Goal: Transaction & Acquisition: Purchase product/service

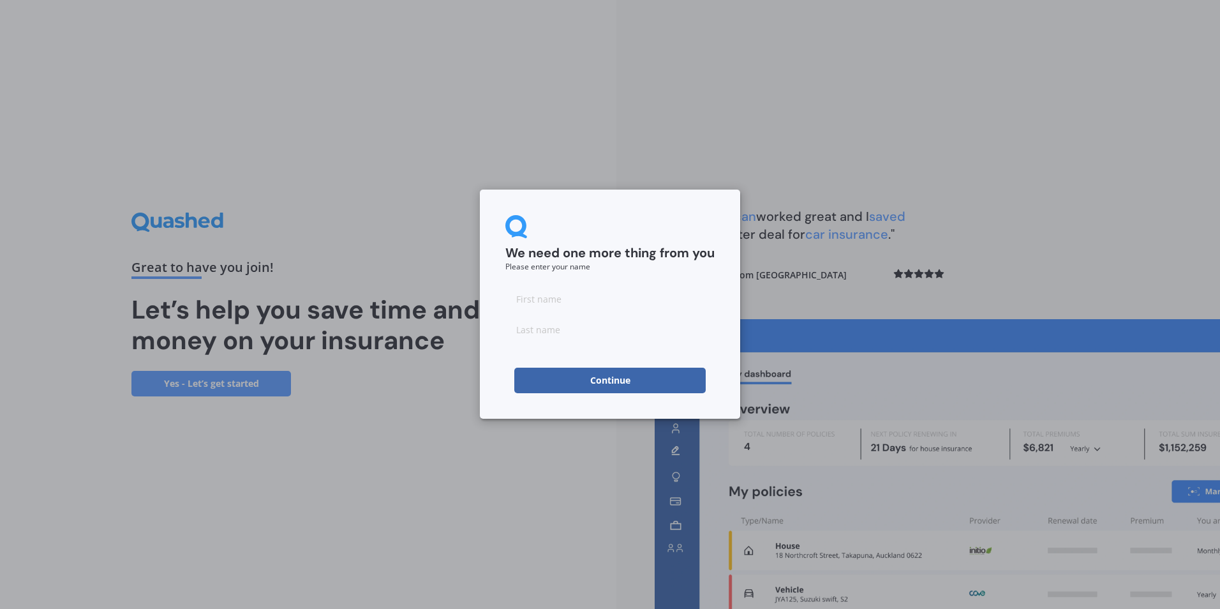
click at [594, 301] on input at bounding box center [609, 299] width 209 height 26
type input "ankit"
type input "[PERSON_NAME]"
click at [602, 385] on button "Continue" at bounding box center [609, 381] width 191 height 26
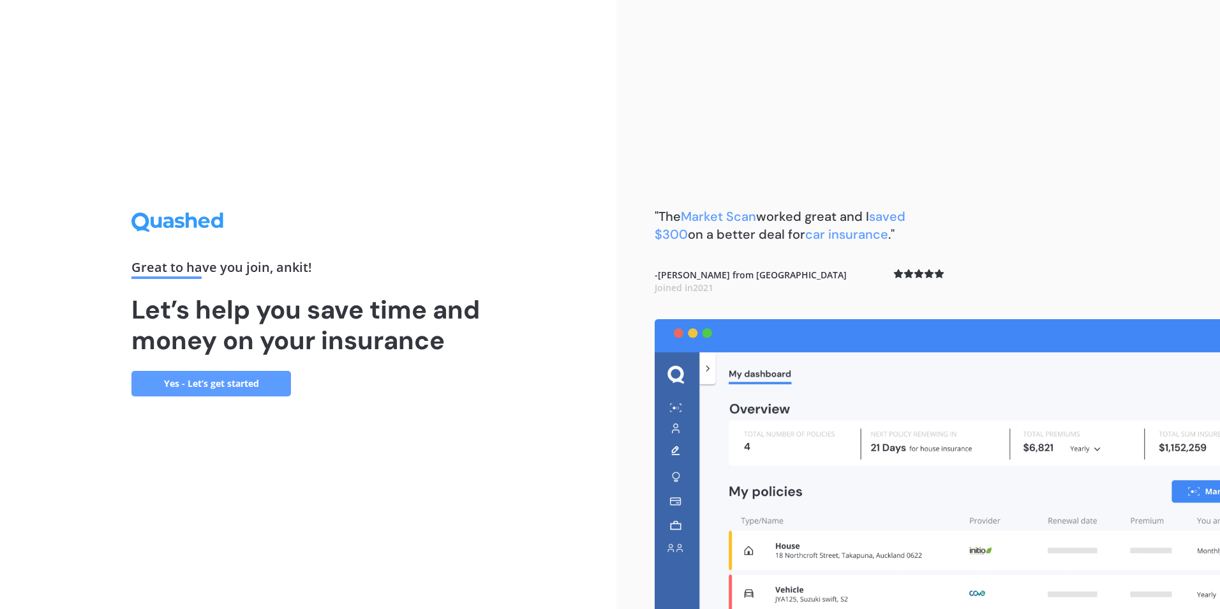
click at [209, 384] on link "Yes - Let’s get started" at bounding box center [211, 384] width 160 height 26
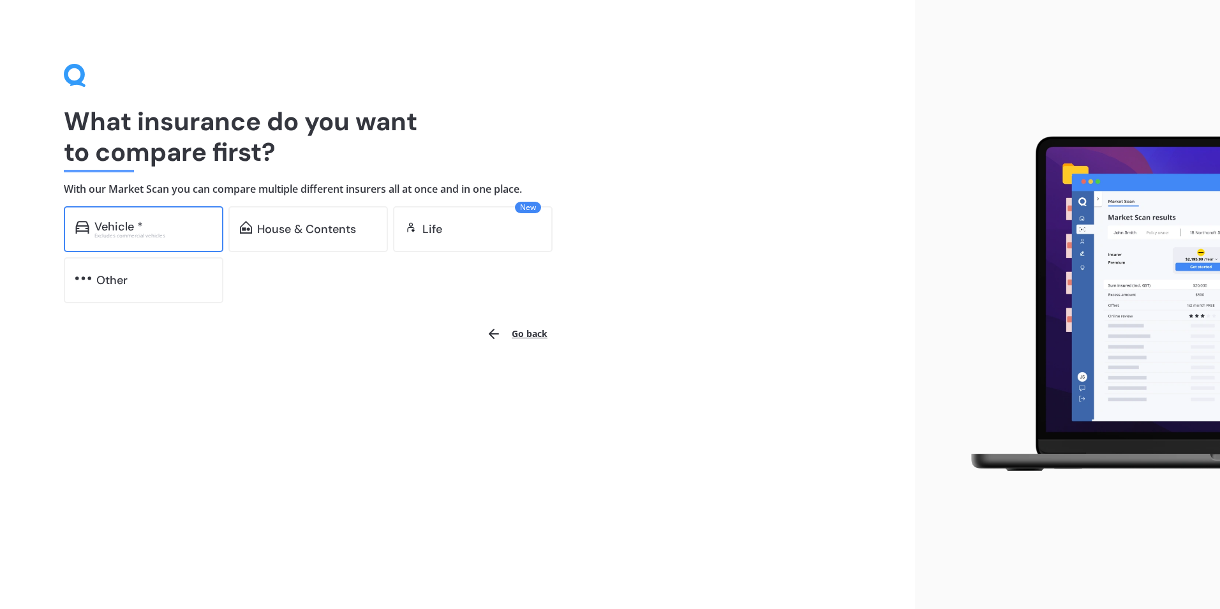
click at [140, 227] on div "Vehicle *" at bounding box center [118, 226] width 49 height 13
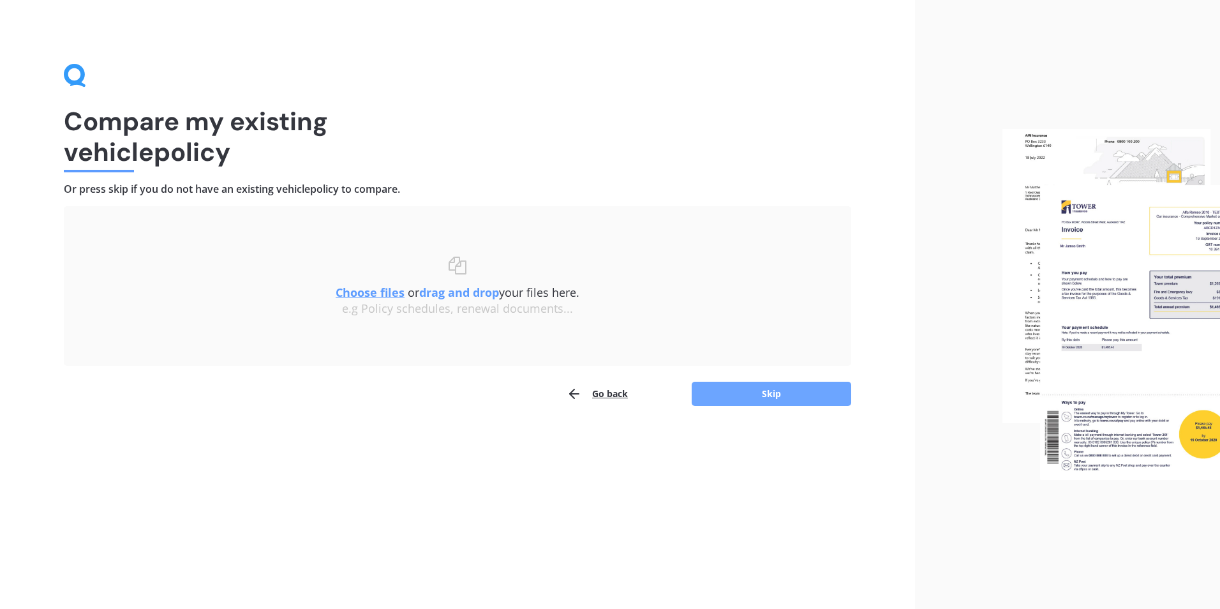
click at [719, 400] on button "Skip" at bounding box center [772, 394] width 160 height 24
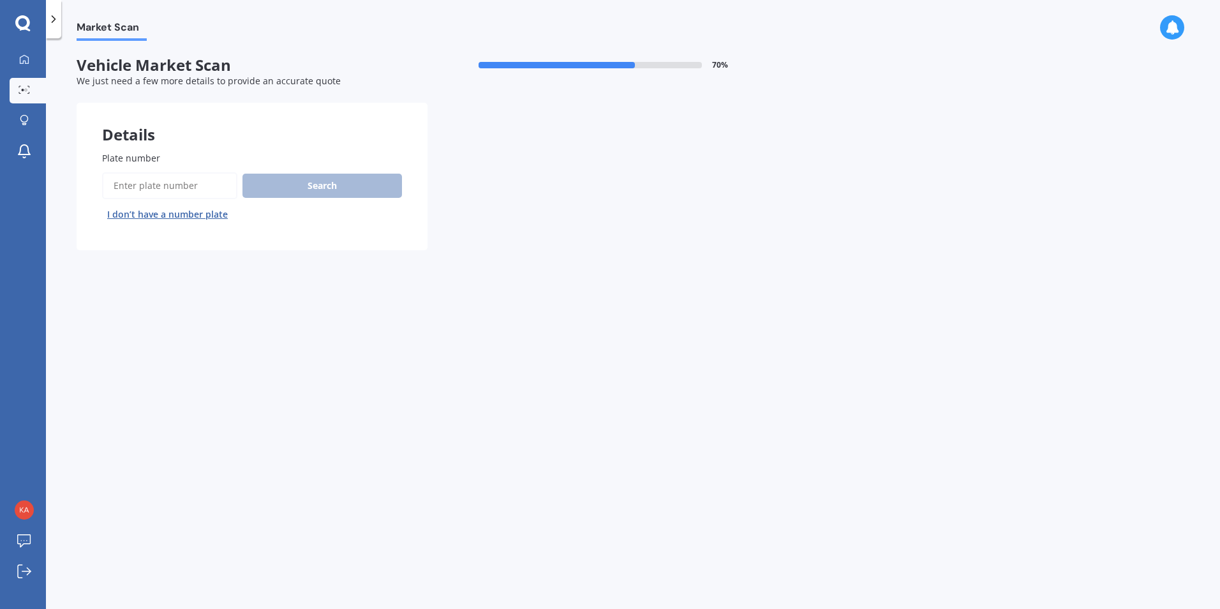
click at [128, 192] on input "Plate number" at bounding box center [169, 185] width 135 height 27
type input "qdw521"
click at [334, 184] on button "Search" at bounding box center [323, 186] width 160 height 24
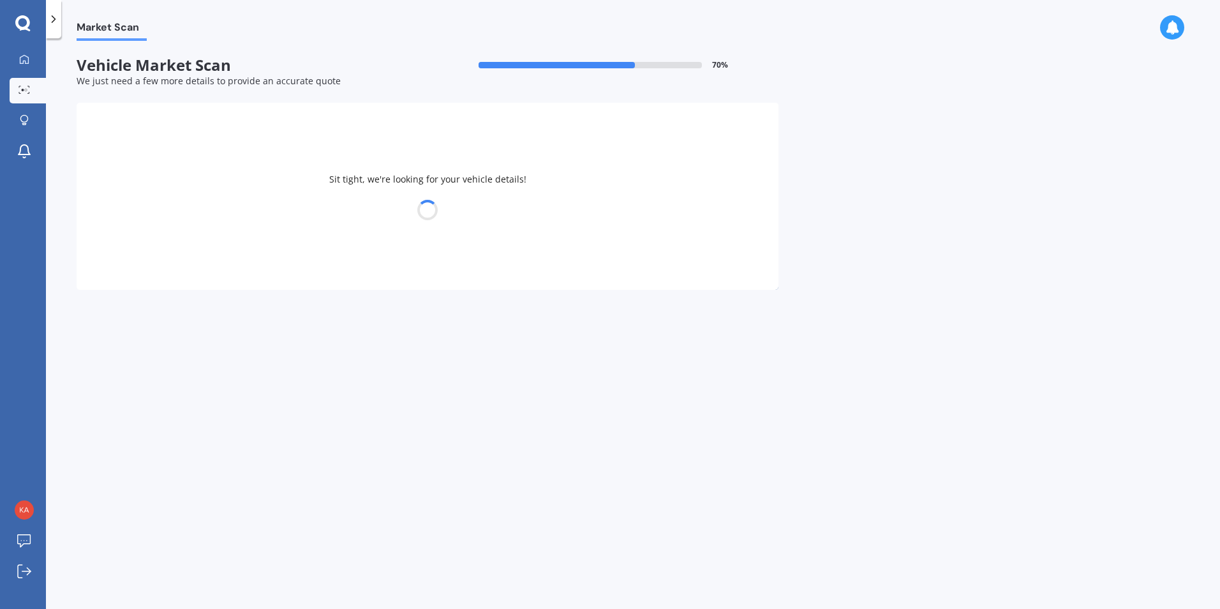
select select "TOYOTA"
select select "AQUA"
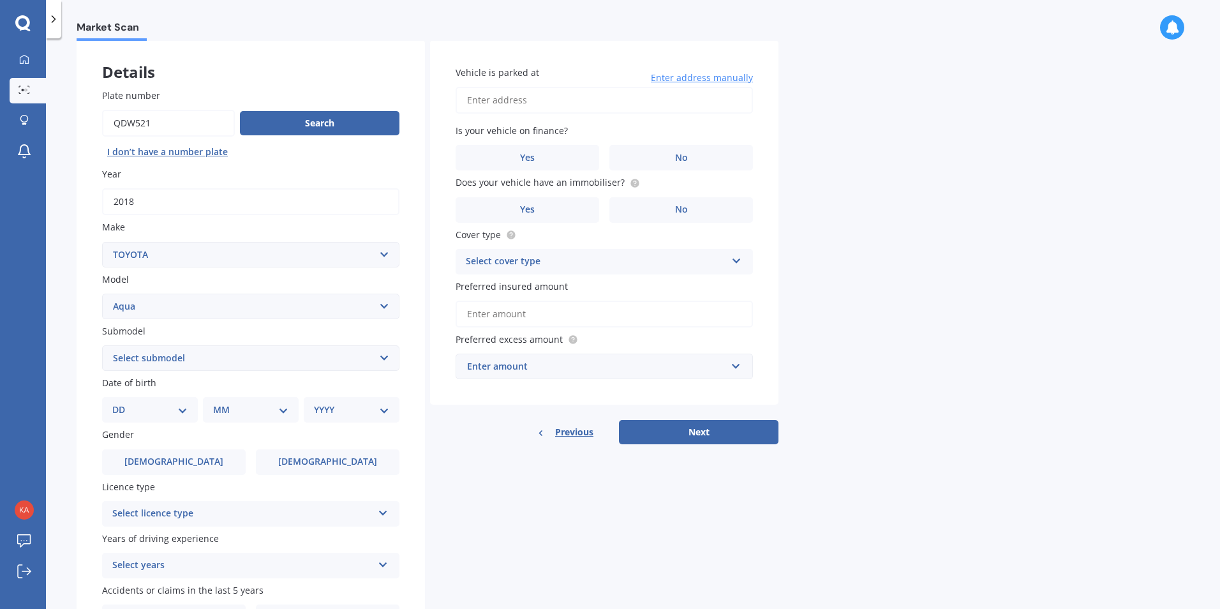
scroll to position [64, 0]
click at [378, 355] on select "Select submodel (All Other) Hatchback Hybrid" at bounding box center [250, 357] width 297 height 26
select select "HYBRID"
click at [102, 344] on select "Select submodel (All Other) Hatchback Hybrid" at bounding box center [250, 357] width 297 height 26
click at [188, 405] on div "DD 01 02 03 04 05 06 07 08 09 10 11 12 13 14 15 16 17 18 19 20 21 22 23 24 25 2…" at bounding box center [150, 409] width 96 height 26
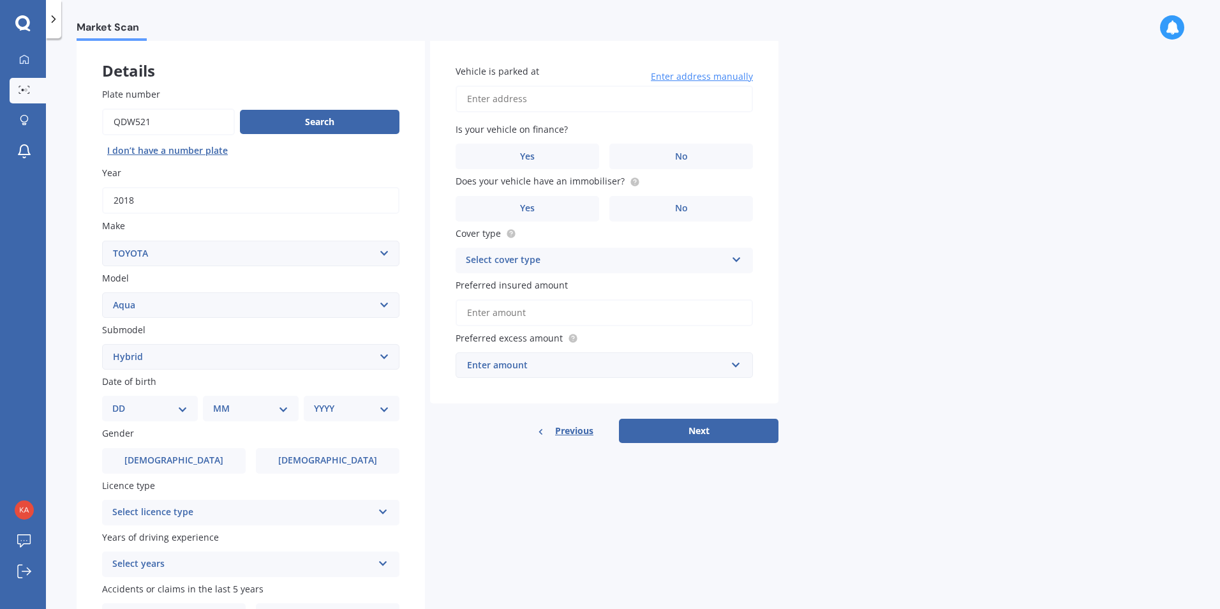
click at [182, 407] on select "DD 01 02 03 04 05 06 07 08 09 10 11 12 13 14 15 16 17 18 19 20 21 22 23 24 25 2…" at bounding box center [149, 408] width 75 height 14
select select "04"
click at [123, 401] on select "DD 01 02 03 04 05 06 07 08 09 10 11 12 13 14 15 16 17 18 19 20 21 22 23 24 25 2…" at bounding box center [149, 408] width 75 height 14
click at [269, 410] on select "MM 01 02 03 04 05 06 07 08 09 10 11 12" at bounding box center [253, 408] width 70 height 14
select select "09"
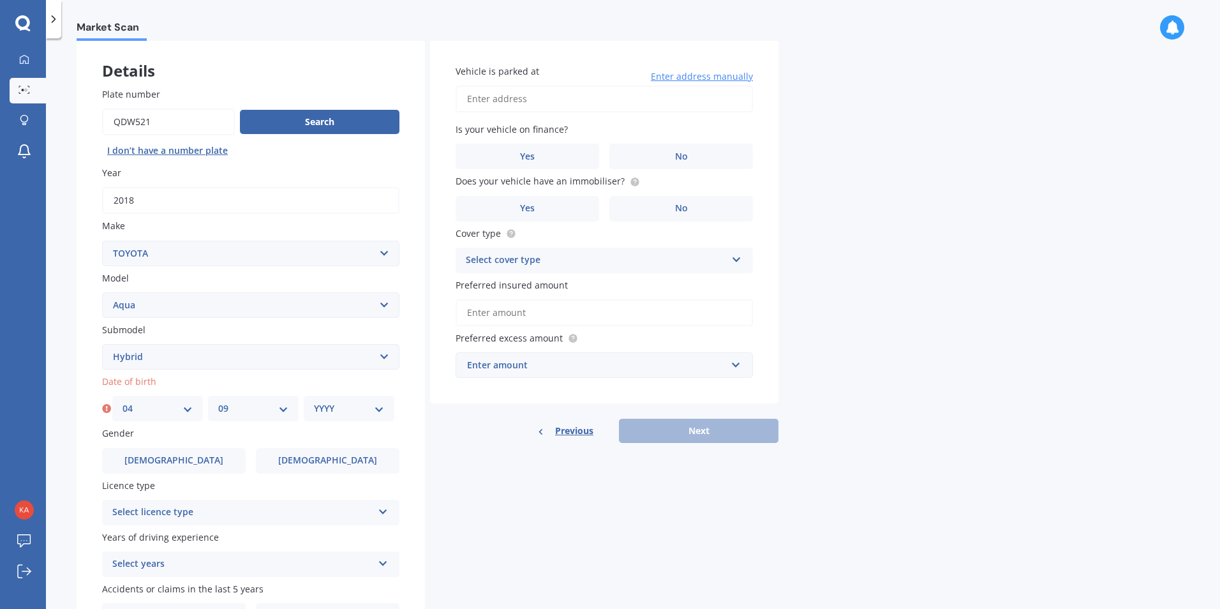
click at [218, 401] on select "MM 01 02 03 04 05 06 07 08 09 10 11 12" at bounding box center [253, 408] width 70 height 14
click at [379, 408] on select "YYYY 2025 2024 2023 2022 2021 2020 2019 2018 2017 2016 2015 2014 2013 2012 2011…" at bounding box center [349, 408] width 70 height 14
select select "1992"
click at [314, 401] on select "YYYY 2025 2024 2023 2022 2021 2020 2019 2018 2017 2016 2015 2014 2013 2012 2011…" at bounding box center [349, 408] width 70 height 14
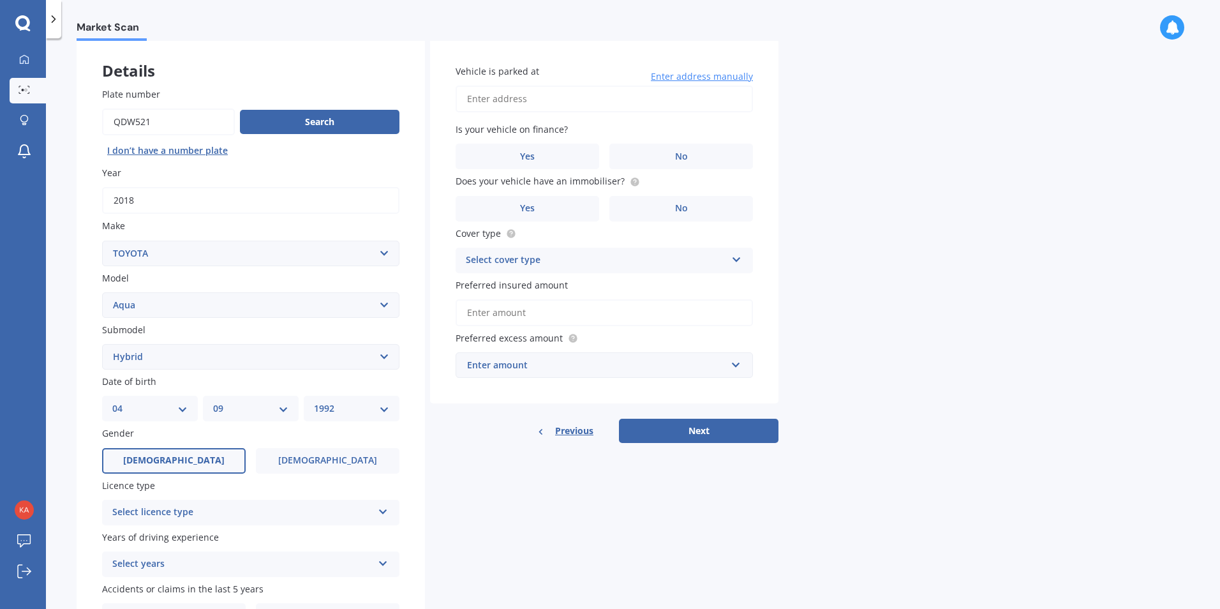
click at [199, 454] on label "[DEMOGRAPHIC_DATA]" at bounding box center [174, 461] width 144 height 26
click at [0, 0] on input "[DEMOGRAPHIC_DATA]" at bounding box center [0, 0] width 0 height 0
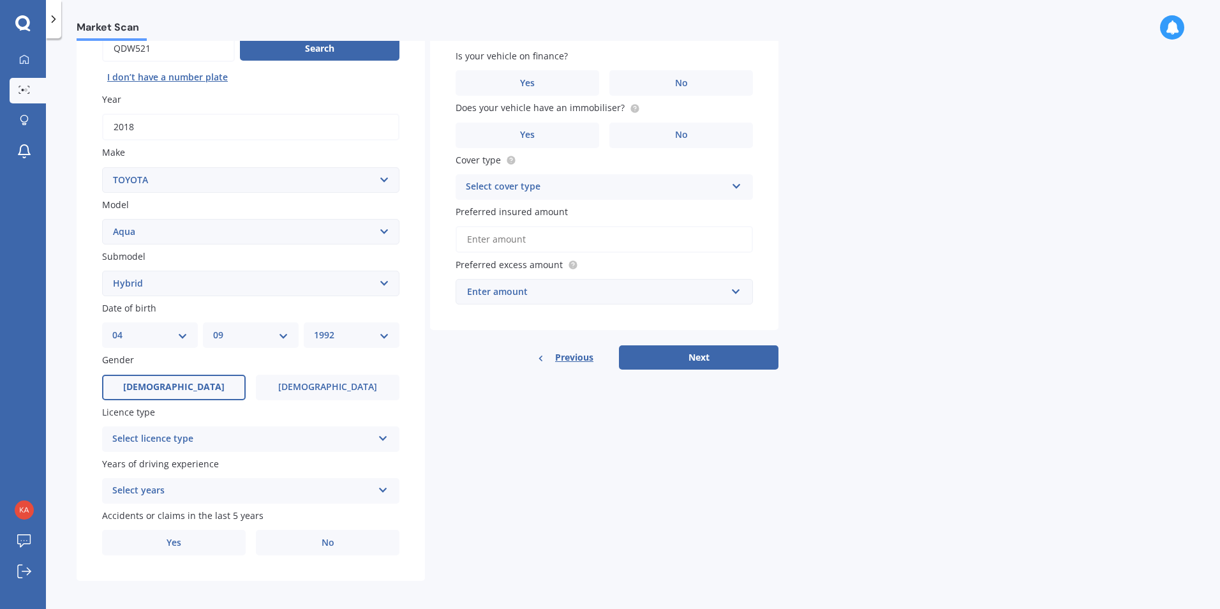
scroll to position [142, 0]
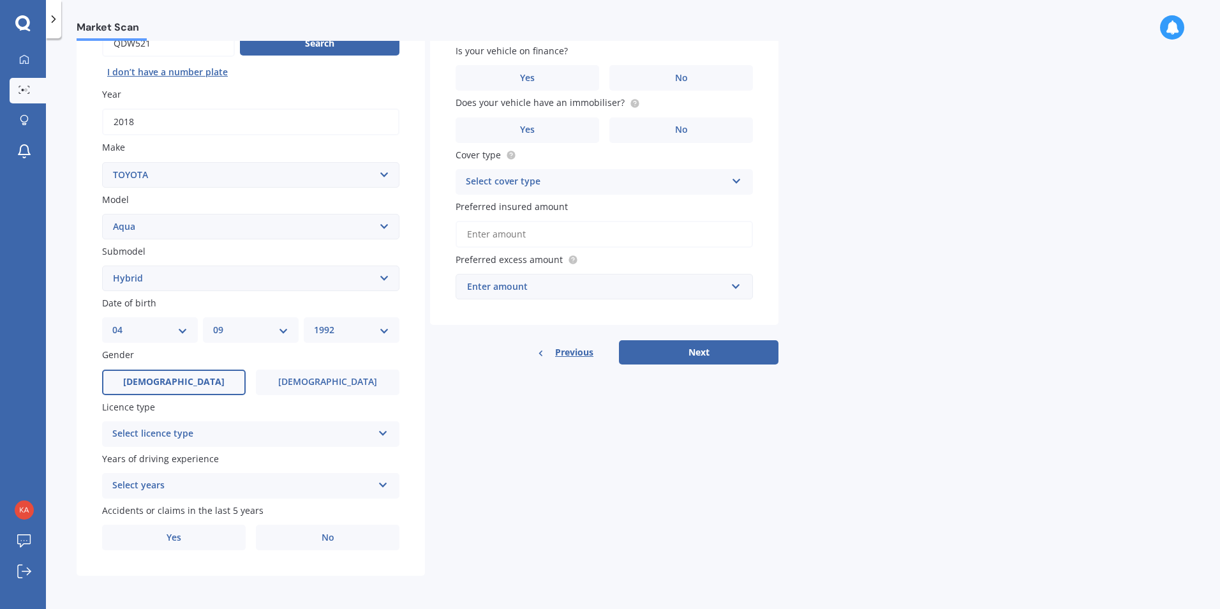
click at [369, 433] on div "Select licence type" at bounding box center [242, 433] width 260 height 15
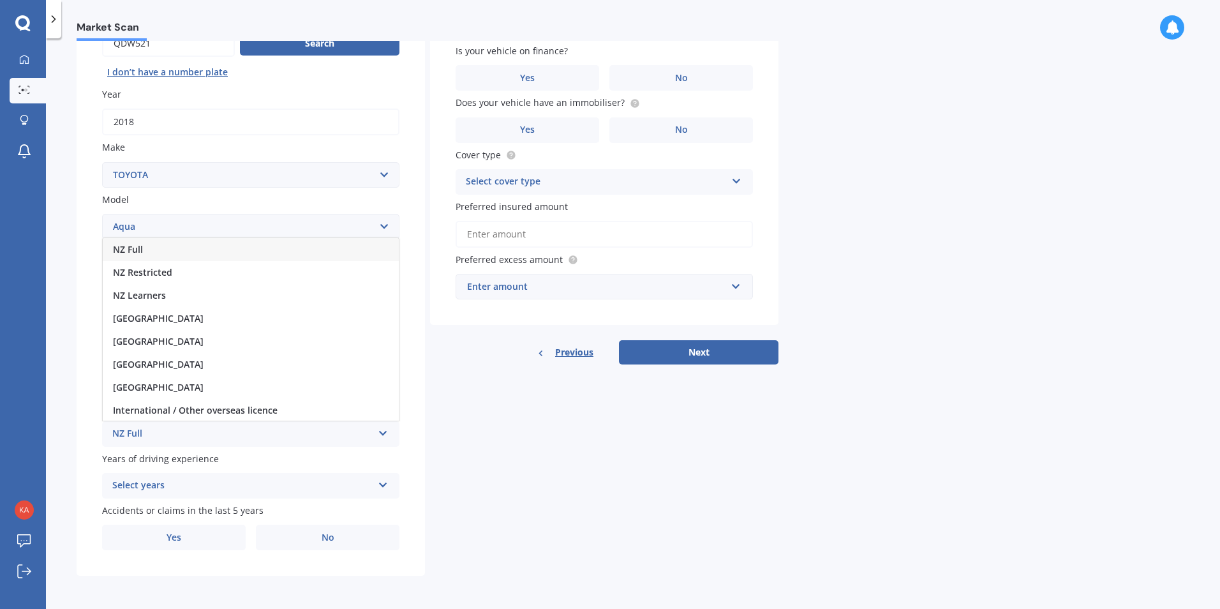
click at [188, 248] on div "NZ Full" at bounding box center [251, 249] width 296 height 23
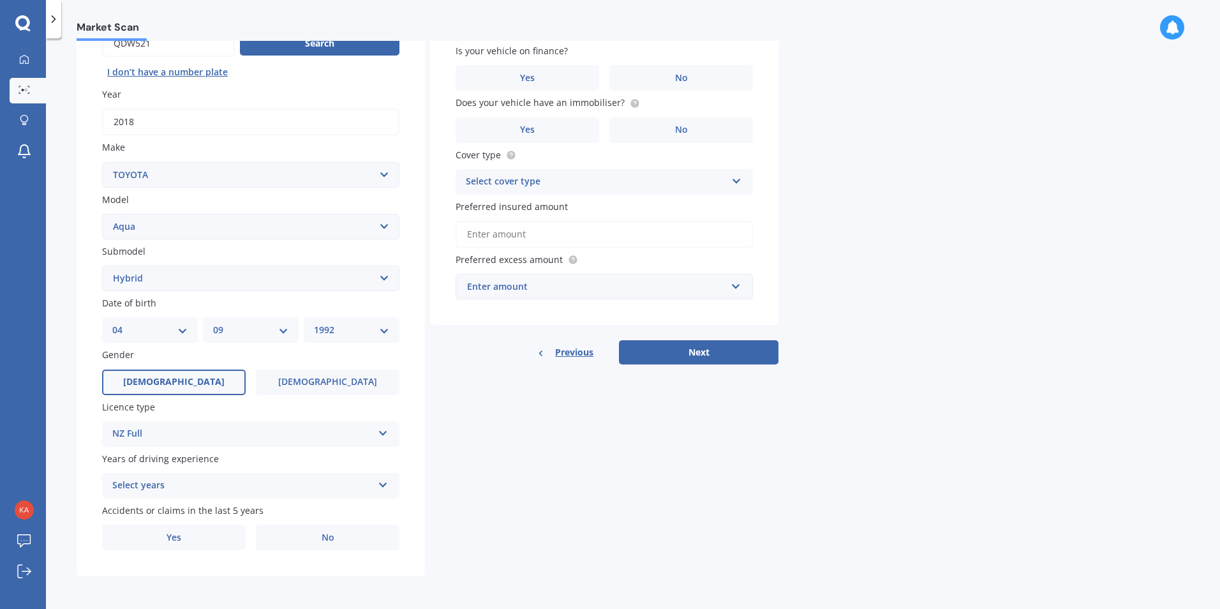
click at [332, 484] on div "Select years" at bounding box center [242, 485] width 260 height 15
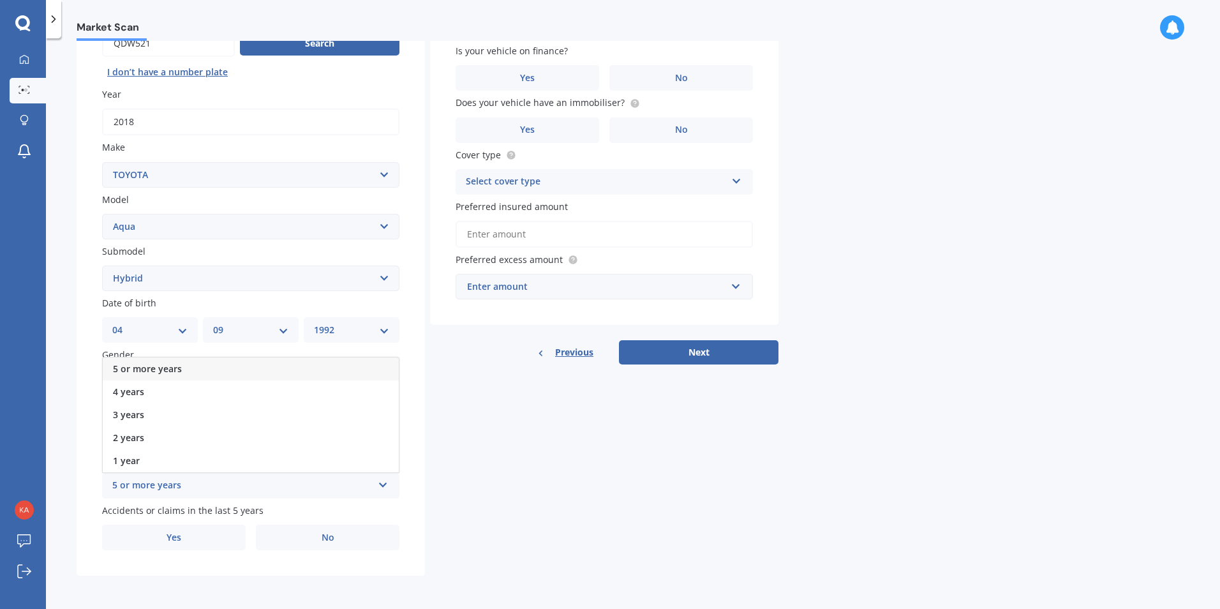
click at [189, 365] on div "5 or more years" at bounding box center [251, 368] width 296 height 23
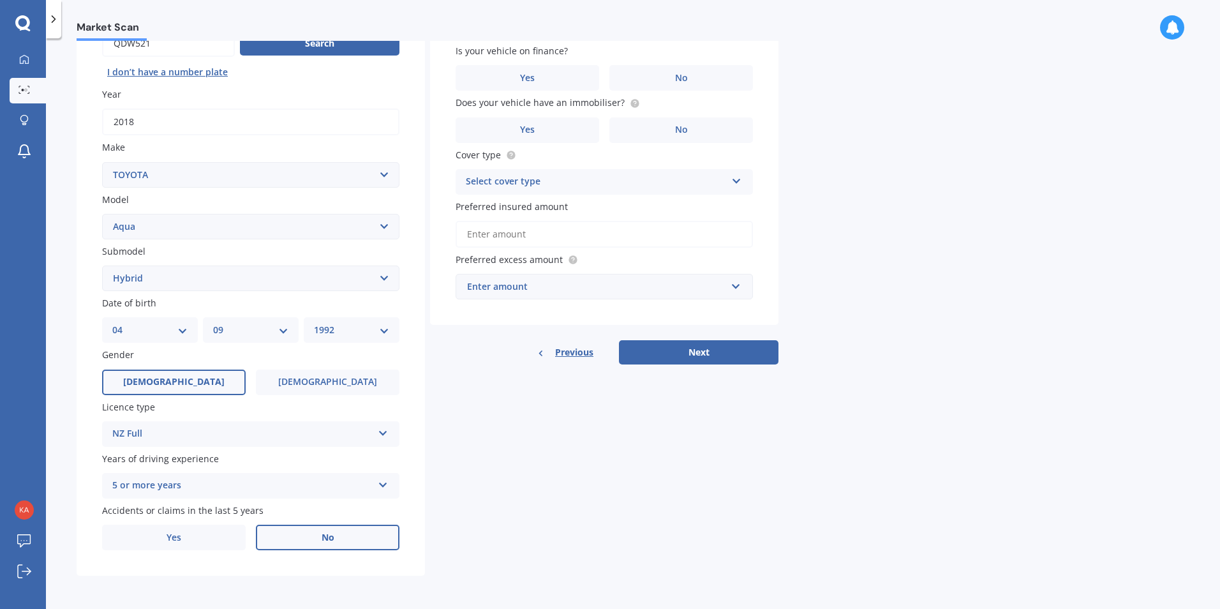
click at [283, 544] on label "No" at bounding box center [328, 538] width 144 height 26
click at [0, 0] on input "No" at bounding box center [0, 0] width 0 height 0
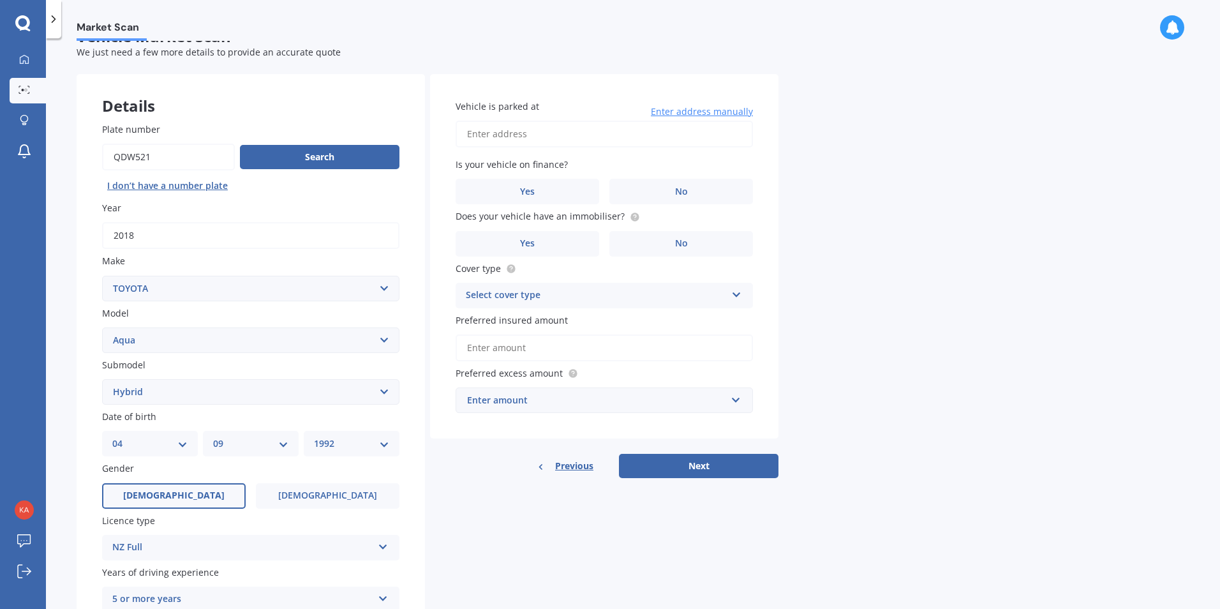
scroll to position [0, 0]
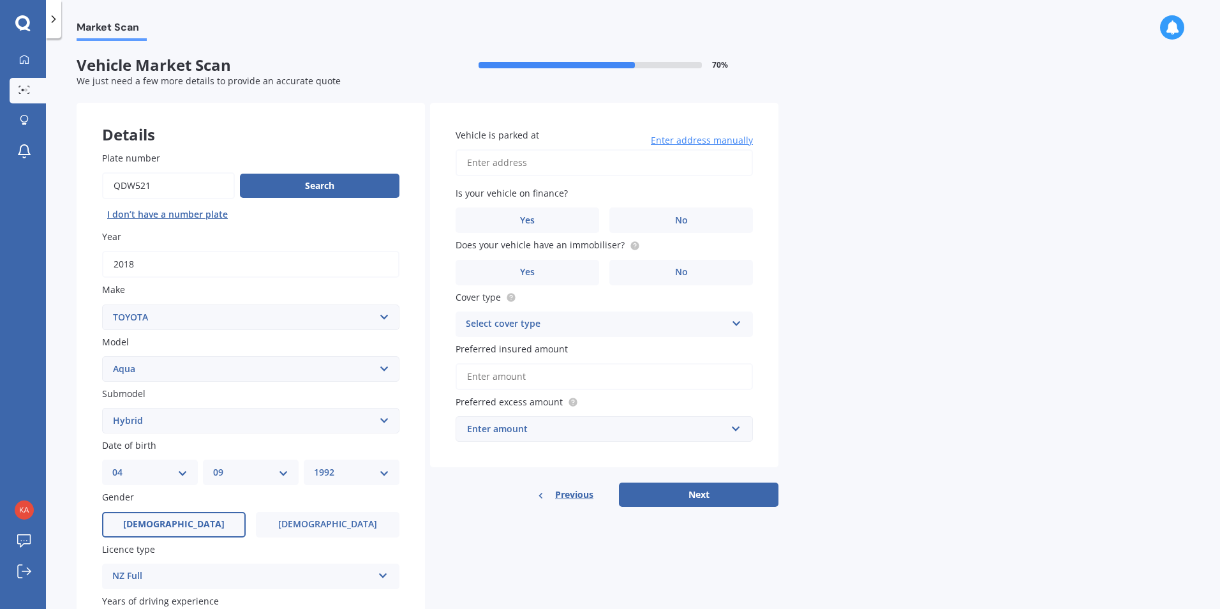
click at [551, 165] on input "Vehicle is parked at" at bounding box center [604, 162] width 297 height 27
type input "[STREET_ADDRESS]"
click at [540, 221] on label "Yes" at bounding box center [528, 220] width 144 height 26
click at [0, 0] on input "Yes" at bounding box center [0, 0] width 0 height 0
click at [666, 269] on label "No" at bounding box center [681, 273] width 144 height 26
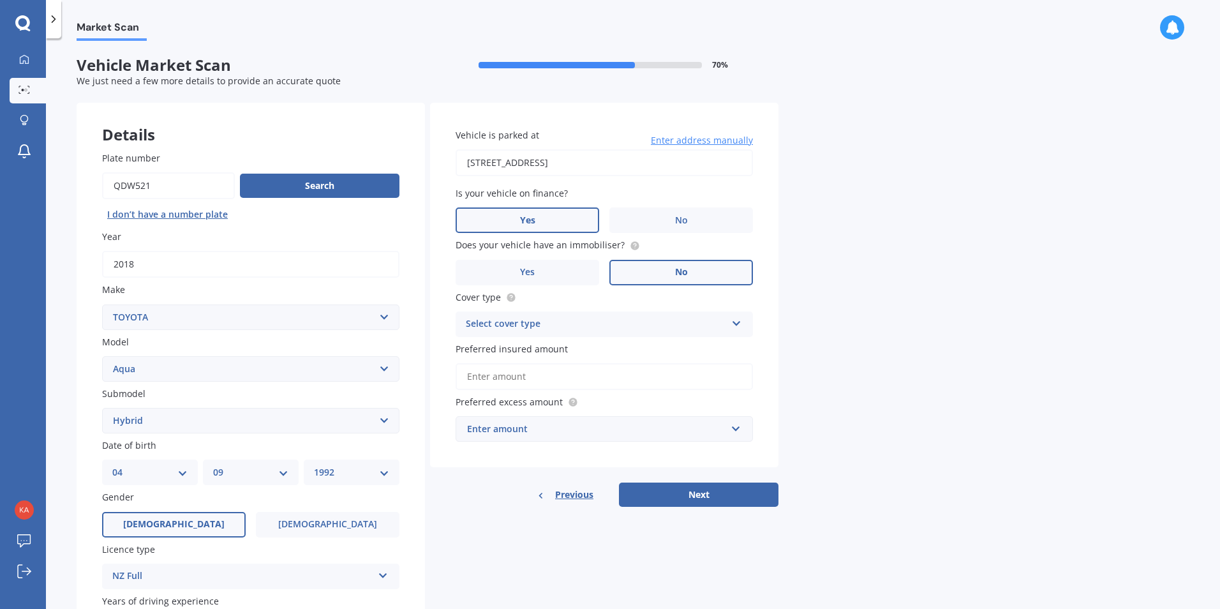
click at [0, 0] on input "No" at bounding box center [0, 0] width 0 height 0
click at [604, 323] on div "Select cover type" at bounding box center [596, 324] width 260 height 15
click at [516, 353] on span "Comprehensive" at bounding box center [501, 349] width 68 height 12
click at [553, 384] on input "Preferred insured amount" at bounding box center [604, 376] width 297 height 27
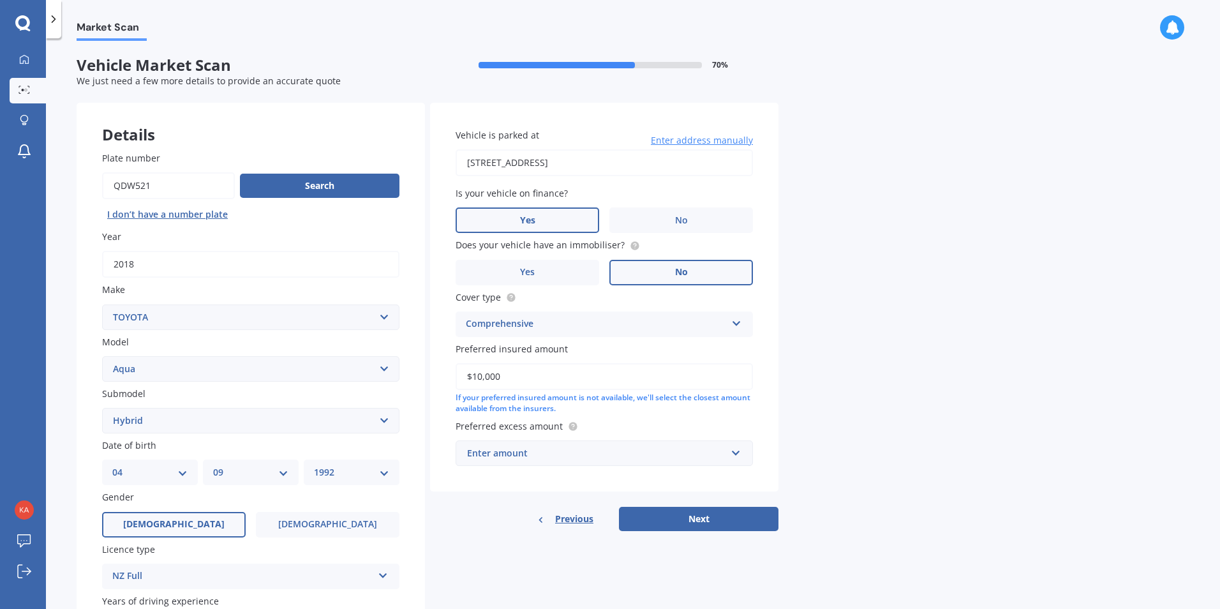
type input "$10,000"
click at [731, 454] on input "text" at bounding box center [600, 453] width 286 height 24
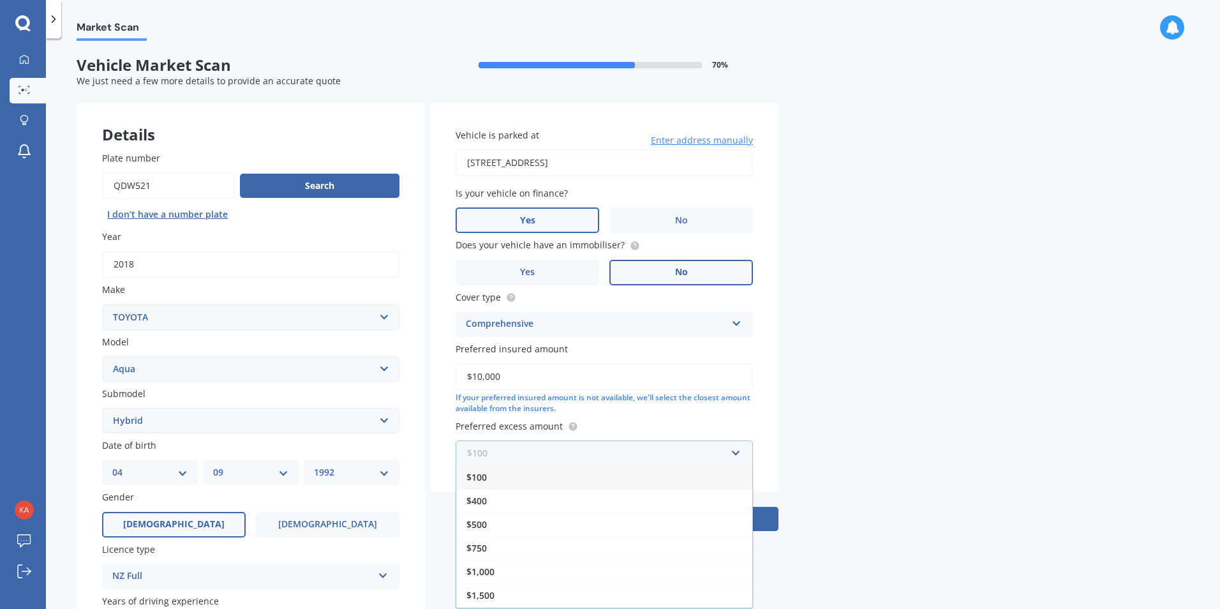
click at [731, 454] on input "text" at bounding box center [600, 453] width 286 height 24
click at [561, 519] on div "$500" at bounding box center [604, 524] width 296 height 24
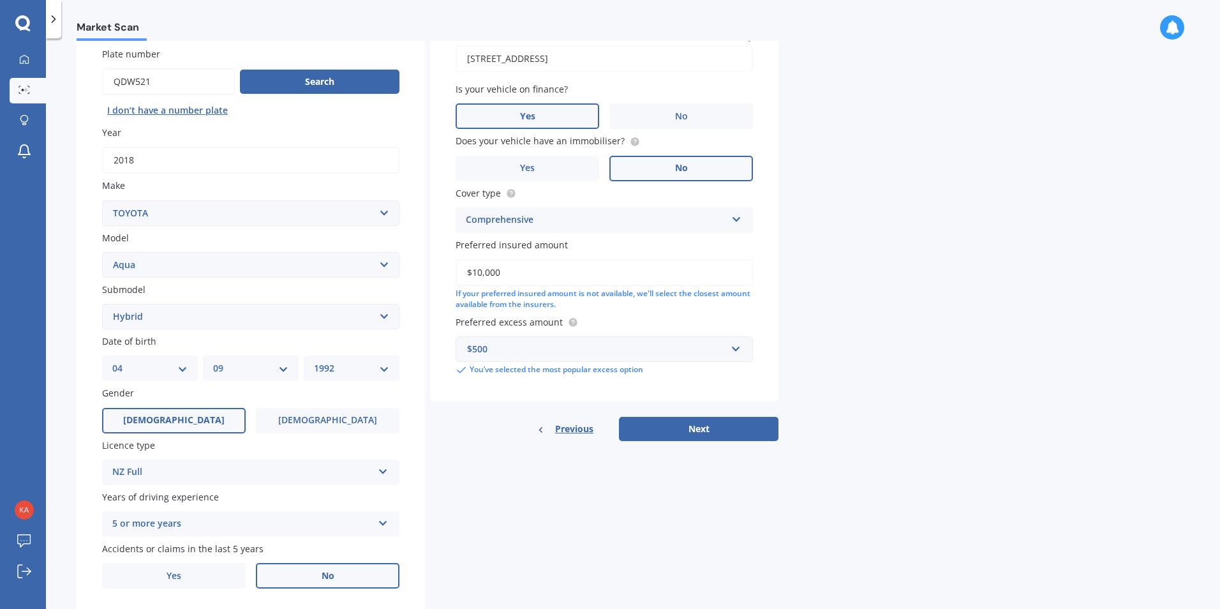
scroll to position [128, 0]
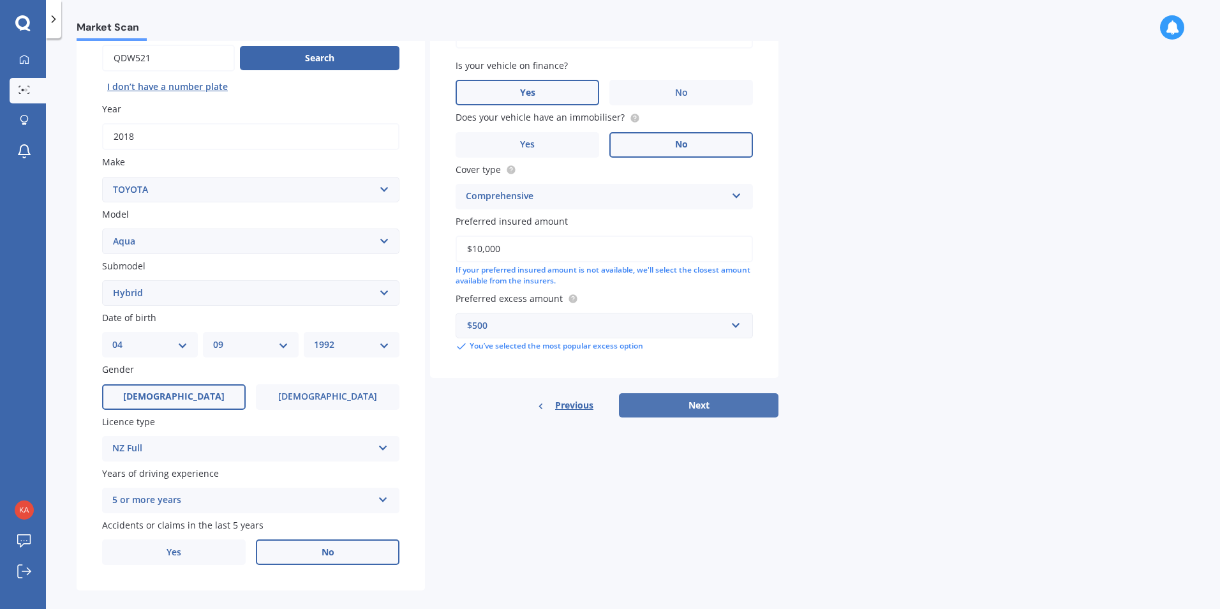
click at [710, 404] on button "Next" at bounding box center [699, 405] width 160 height 24
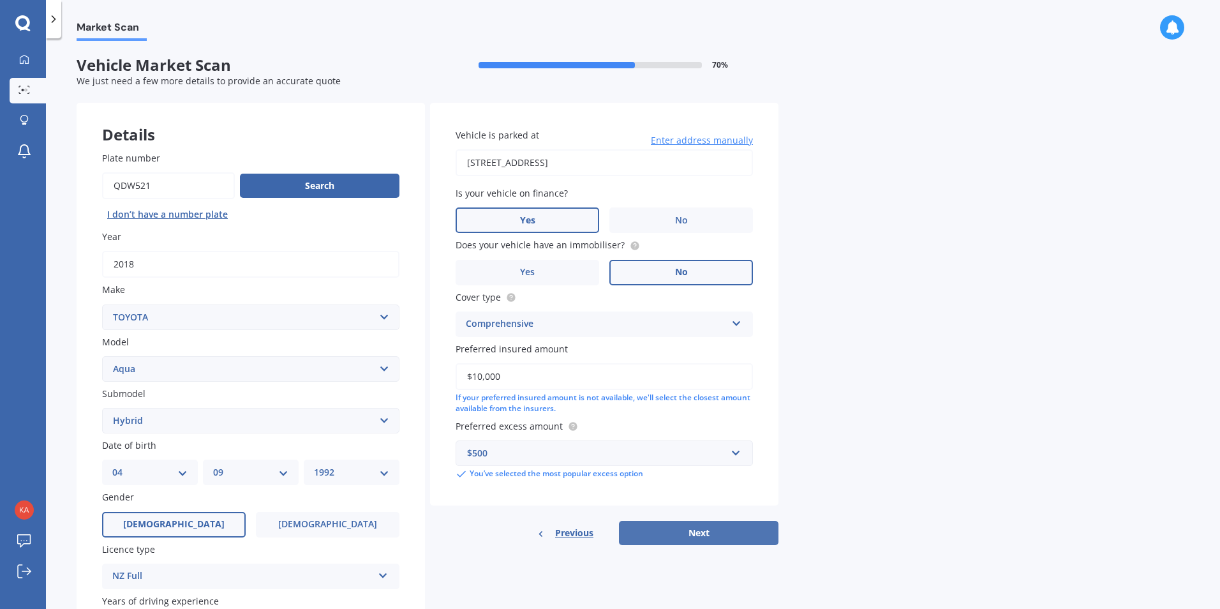
select select "04"
select select "09"
select select "1992"
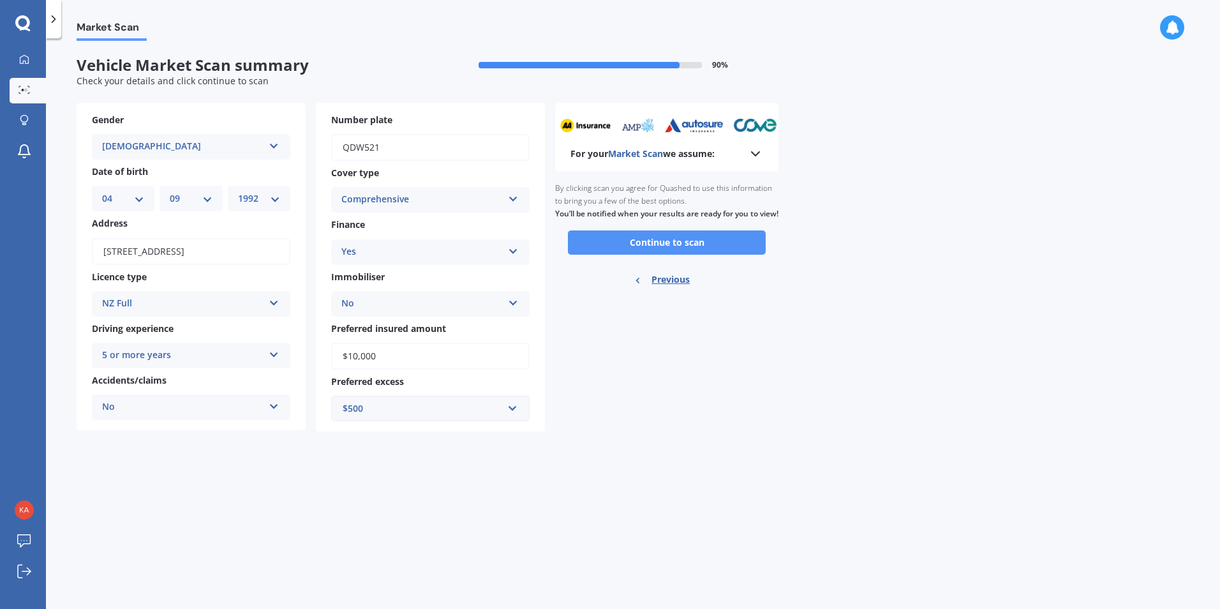
click at [668, 251] on button "Continue to scan" at bounding box center [667, 242] width 198 height 24
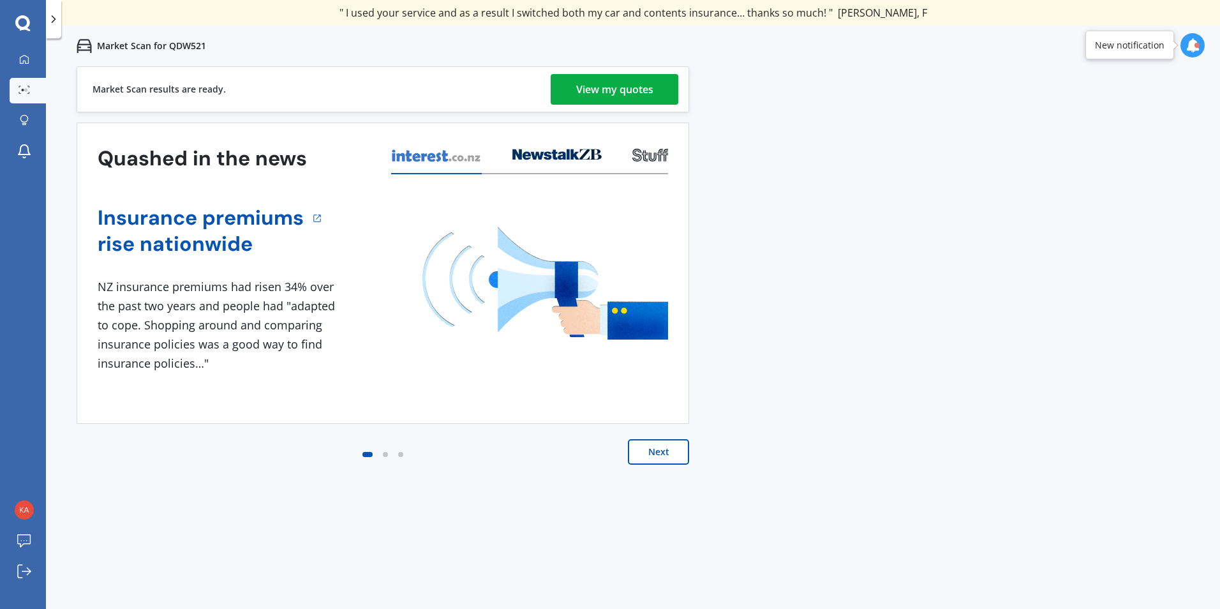
click at [572, 94] on link "View my quotes" at bounding box center [615, 89] width 128 height 31
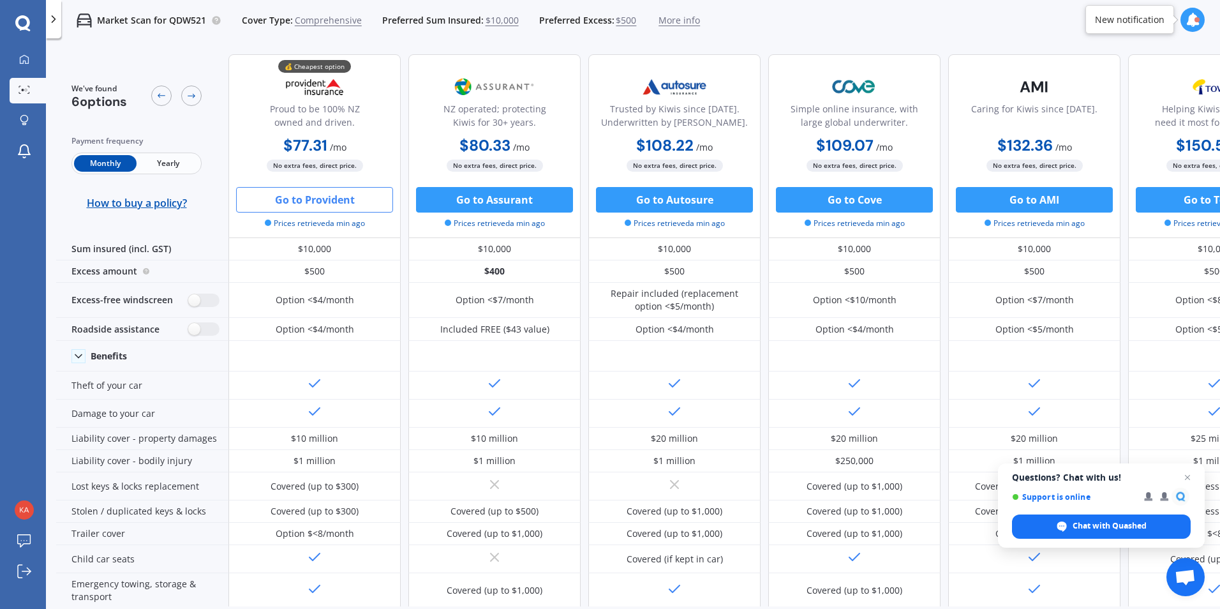
click at [352, 195] on button "Go to Provident" at bounding box center [314, 200] width 157 height 26
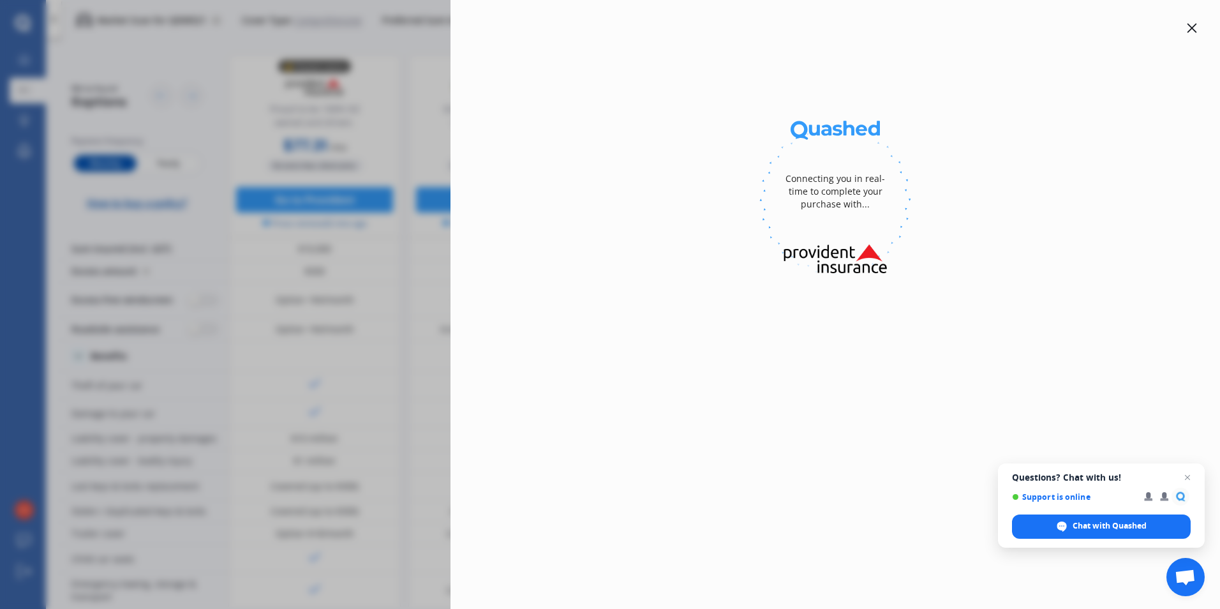
select select "full"
select select "[STREET_ADDRESS]"
select select "TOYOTA"
select select "AQUA"
select select "NO"
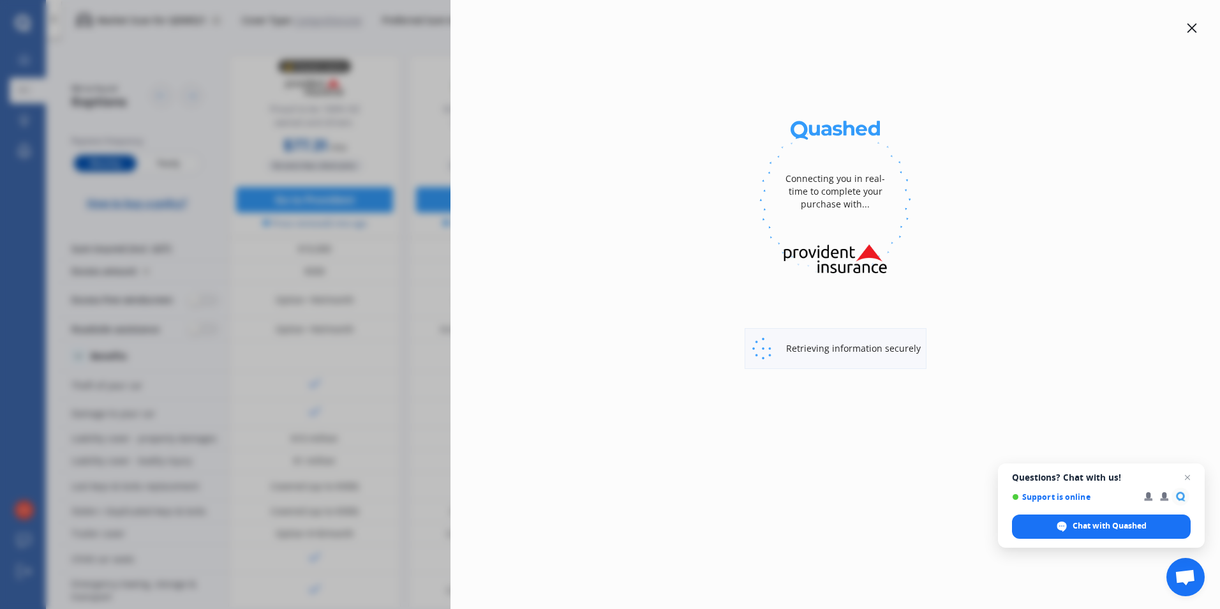
select select "Monthly"
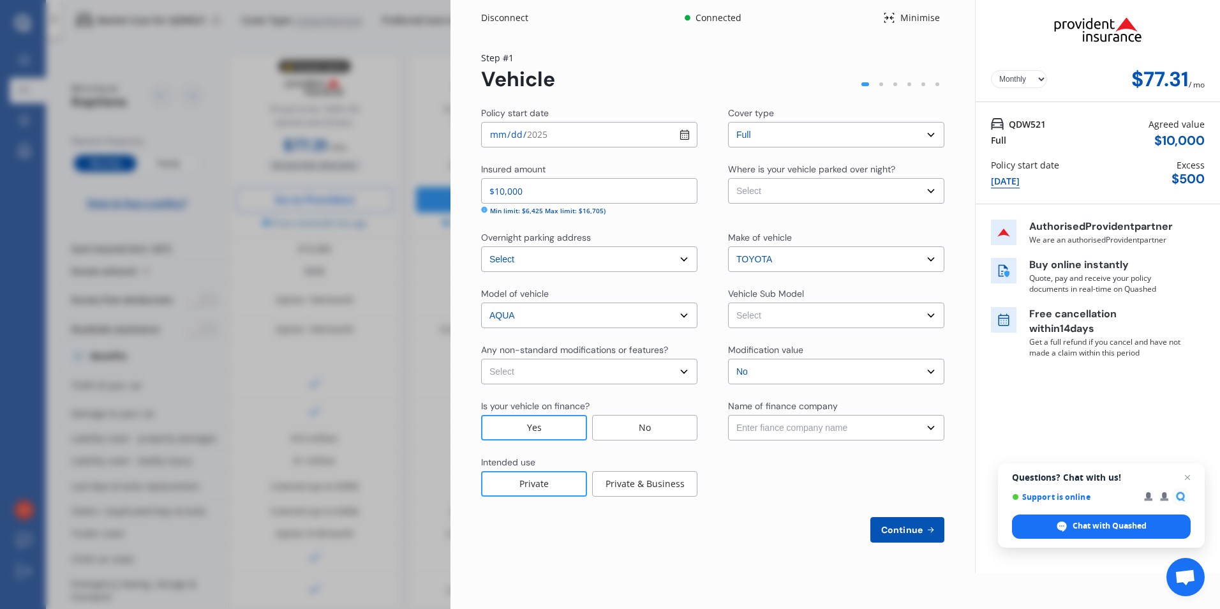
click at [149, 278] on div "Disconnect Connected Minimise Yearly Monthly $77.31 / mo Step # 1 Vehicle Polic…" at bounding box center [610, 304] width 1220 height 609
drag, startPoint x: 58, startPoint y: 267, endPoint x: 8, endPoint y: 0, distance: 271.5
click at [61, 248] on div "Disconnect Connected Minimise Yearly Monthly $77.31 / mo Step # 1 Vehicle Polic…" at bounding box center [610, 304] width 1220 height 609
click at [390, 134] on div "Disconnect Connected Minimise Yearly Monthly $77.31 / mo Step # 1 Vehicle Polic…" at bounding box center [610, 304] width 1220 height 609
click at [922, 19] on div "Minimise" at bounding box center [919, 17] width 49 height 13
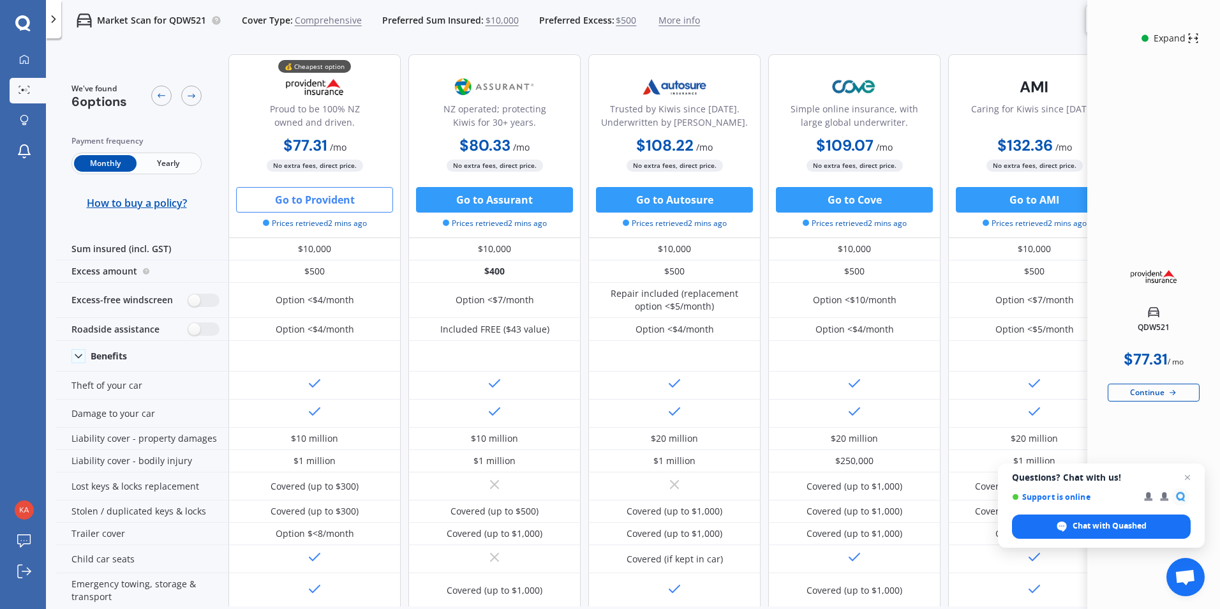
click at [1169, 36] on div "Expand" at bounding box center [1170, 38] width 36 height 13
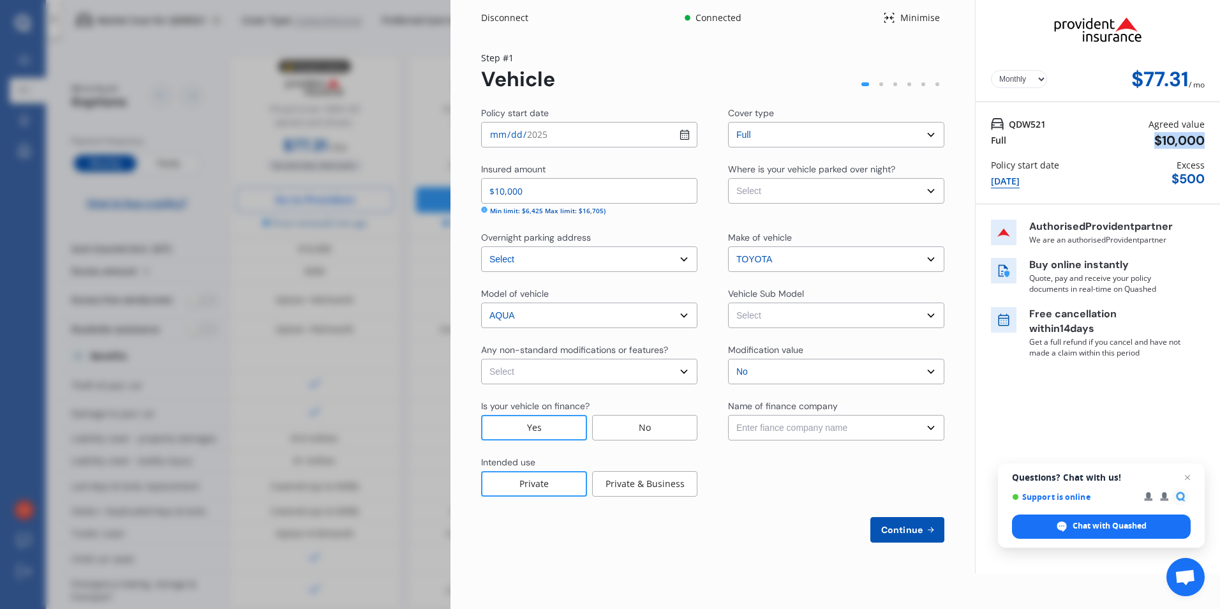
drag, startPoint x: 1155, startPoint y: 142, endPoint x: 1217, endPoint y: 142, distance: 61.9
click at [1217, 142] on div "QDW521 Full Agreed value $ 10,000 Policy start date [DATE] Excess $ 500" at bounding box center [1098, 153] width 244 height 102
